Goal: Find specific page/section: Find specific page/section

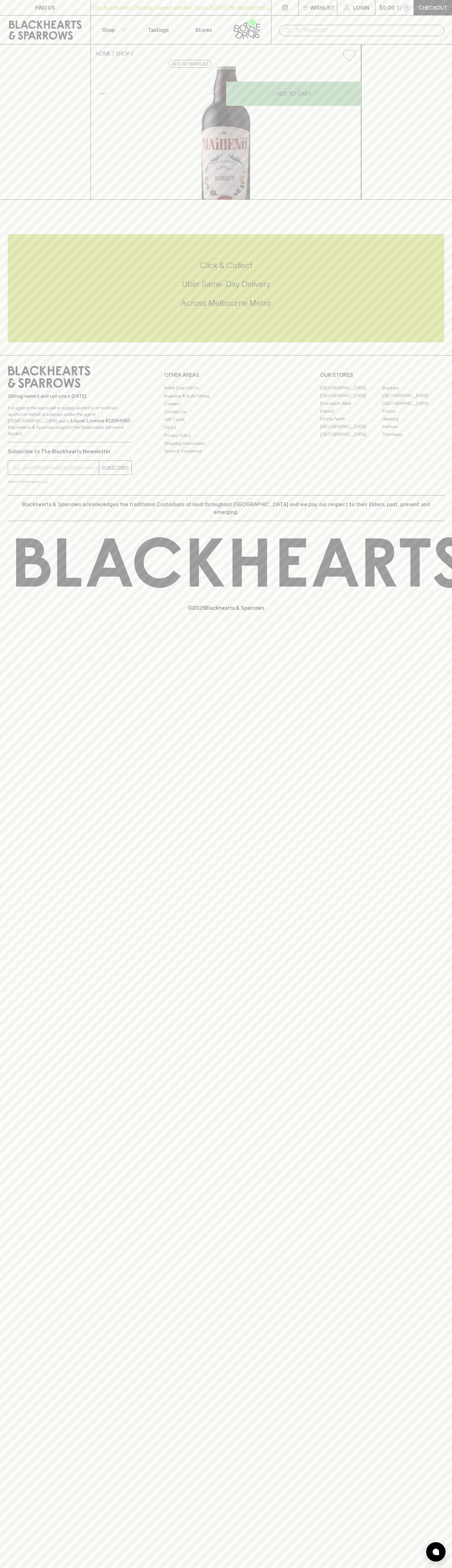
click at [84, 15] on div "FIND US" at bounding box center [45, 7] width 90 height 15
click at [440, 628] on div "© 2025 Blackhearts & Sparrows" at bounding box center [226, 574] width 452 height 107
click at [333, 1567] on html "FIND US | No Bad Bottles | Sibling Owned and Run Since 2006 | No Bad Bottles | …" at bounding box center [226, 784] width 452 height 1568
click at [14, 1291] on div "FIND US | No Bad Bottles | Sibling Owned and Run Since 2006 | No Bad Bottles | …" at bounding box center [226, 784] width 452 height 1568
